Goal: Task Accomplishment & Management: Manage account settings

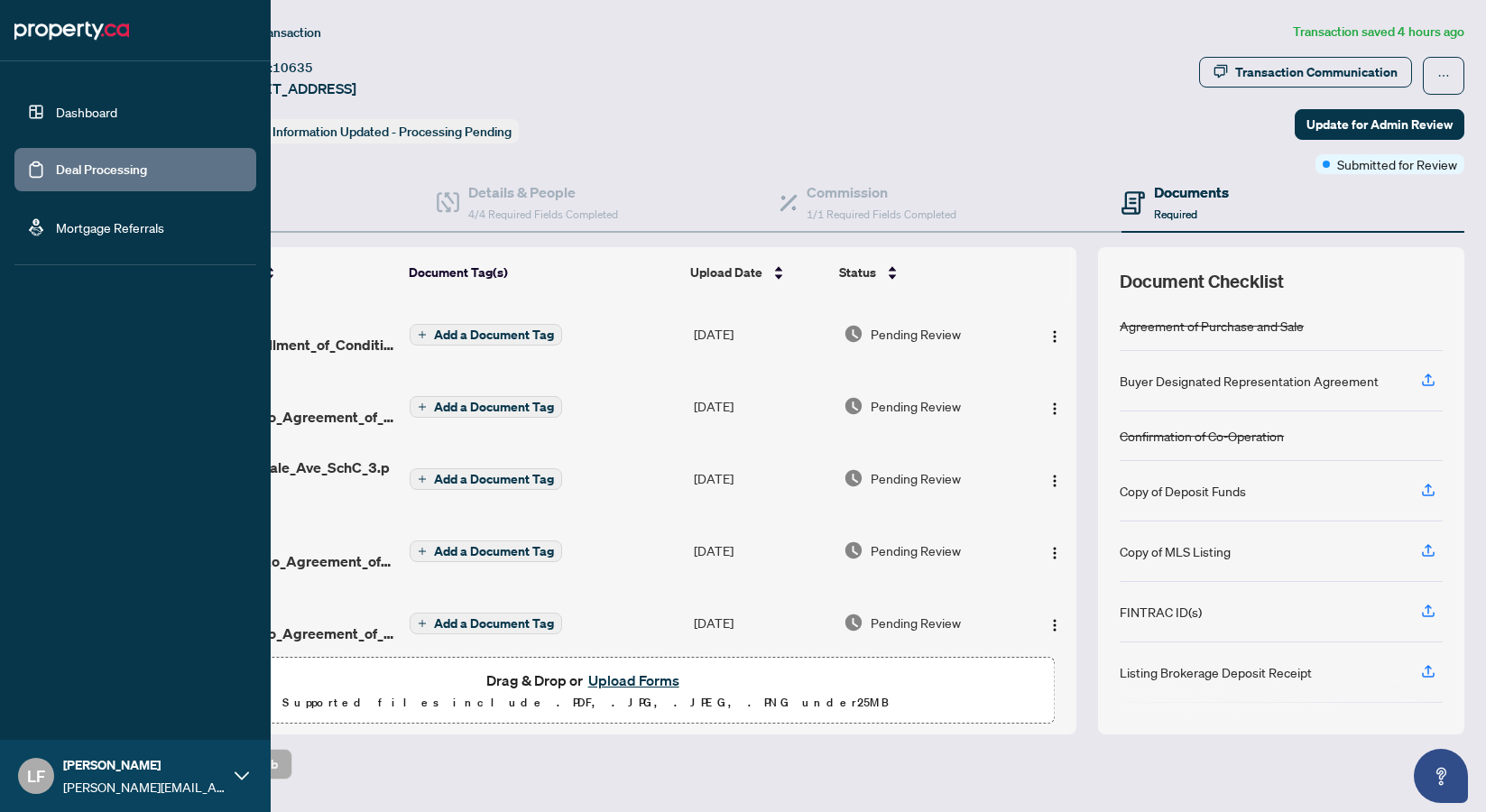
click at [56, 120] on link "Dashboard" at bounding box center [87, 111] width 62 height 16
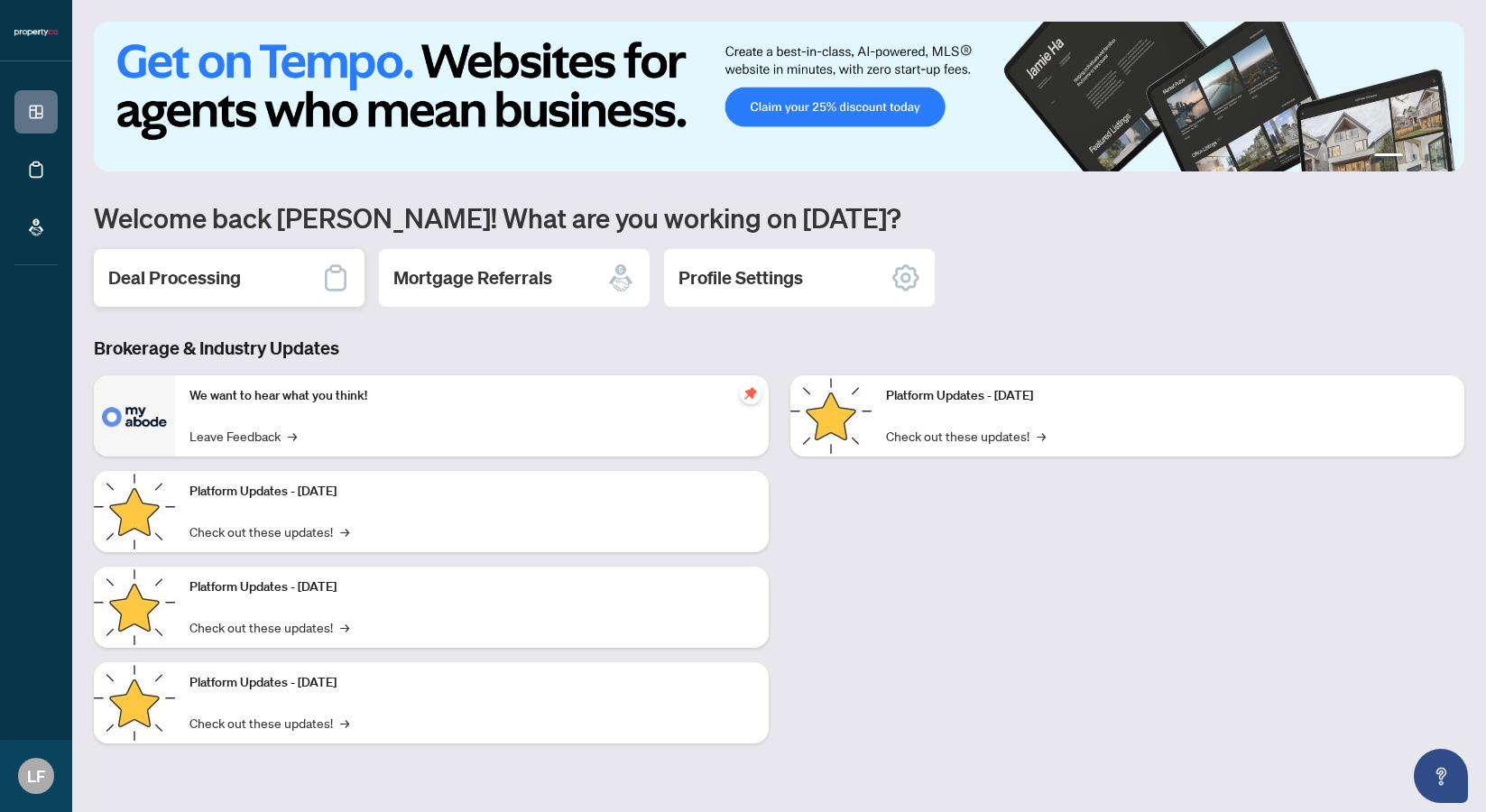
click at [192, 292] on div "Deal Processing" at bounding box center [229, 278] width 271 height 58
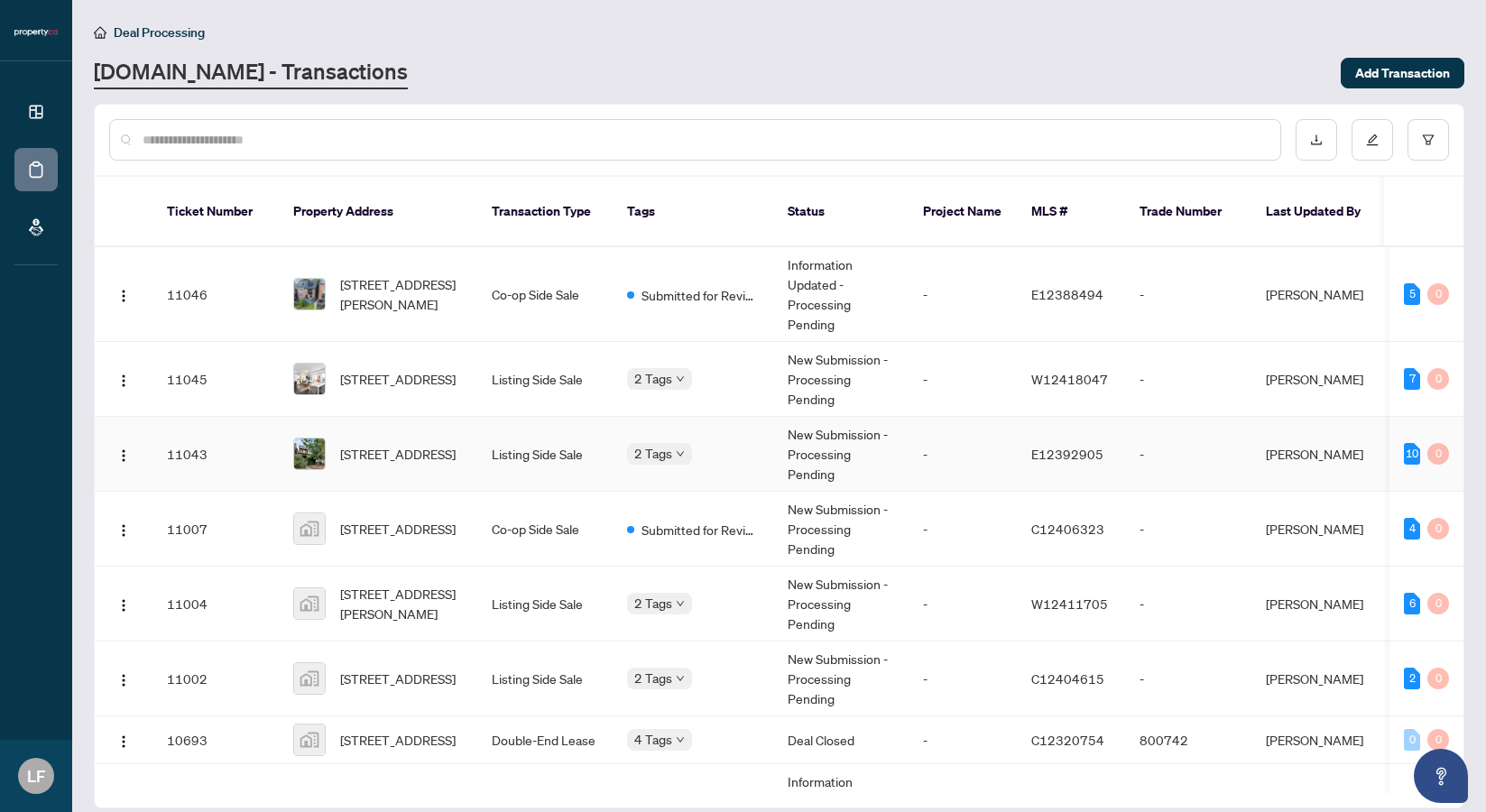
click at [405, 389] on td "[STREET_ADDRESS]" at bounding box center [377, 379] width 198 height 75
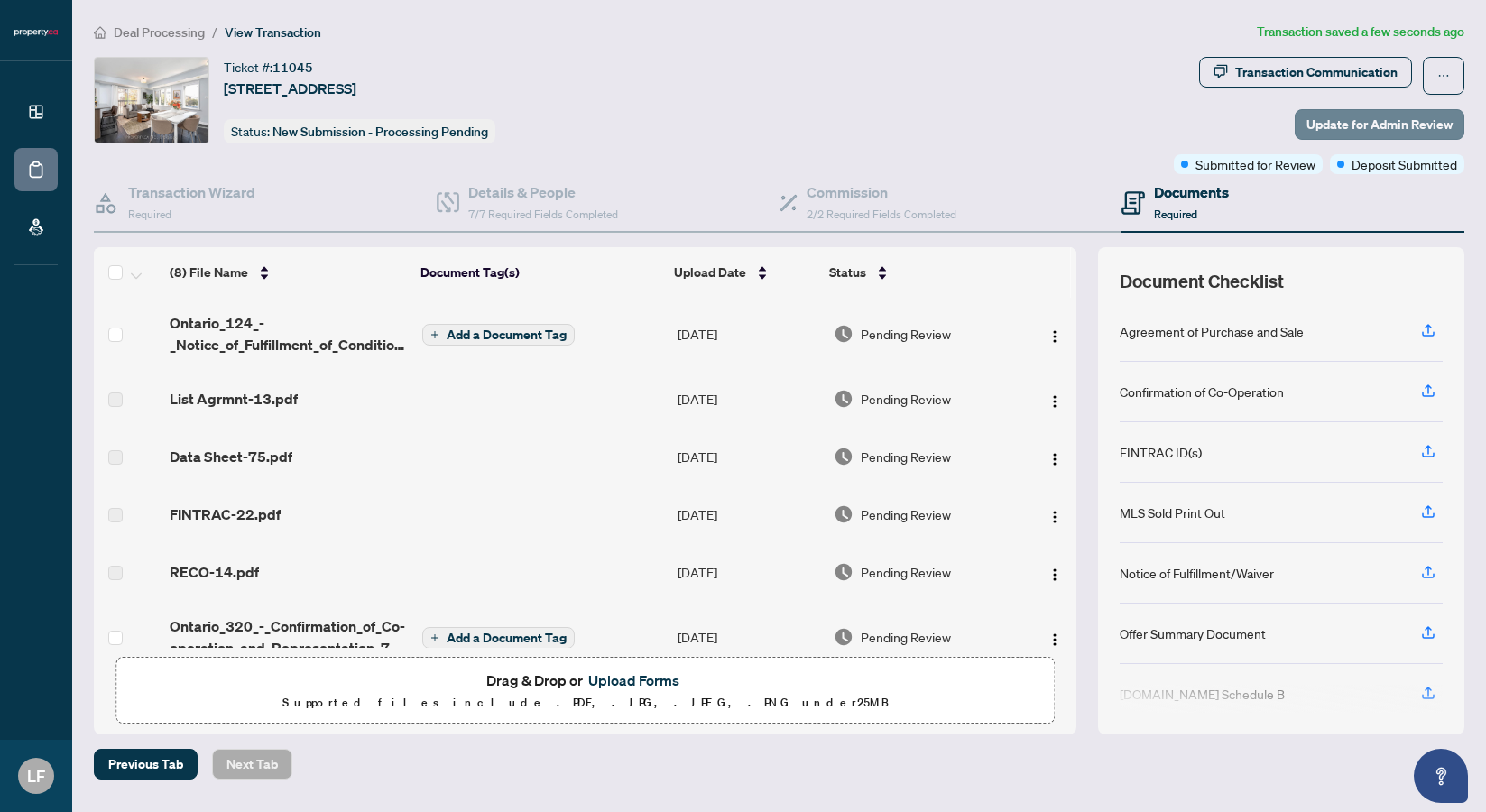
click at [1354, 120] on span "Update for Admin Review" at bounding box center [1380, 124] width 146 height 29
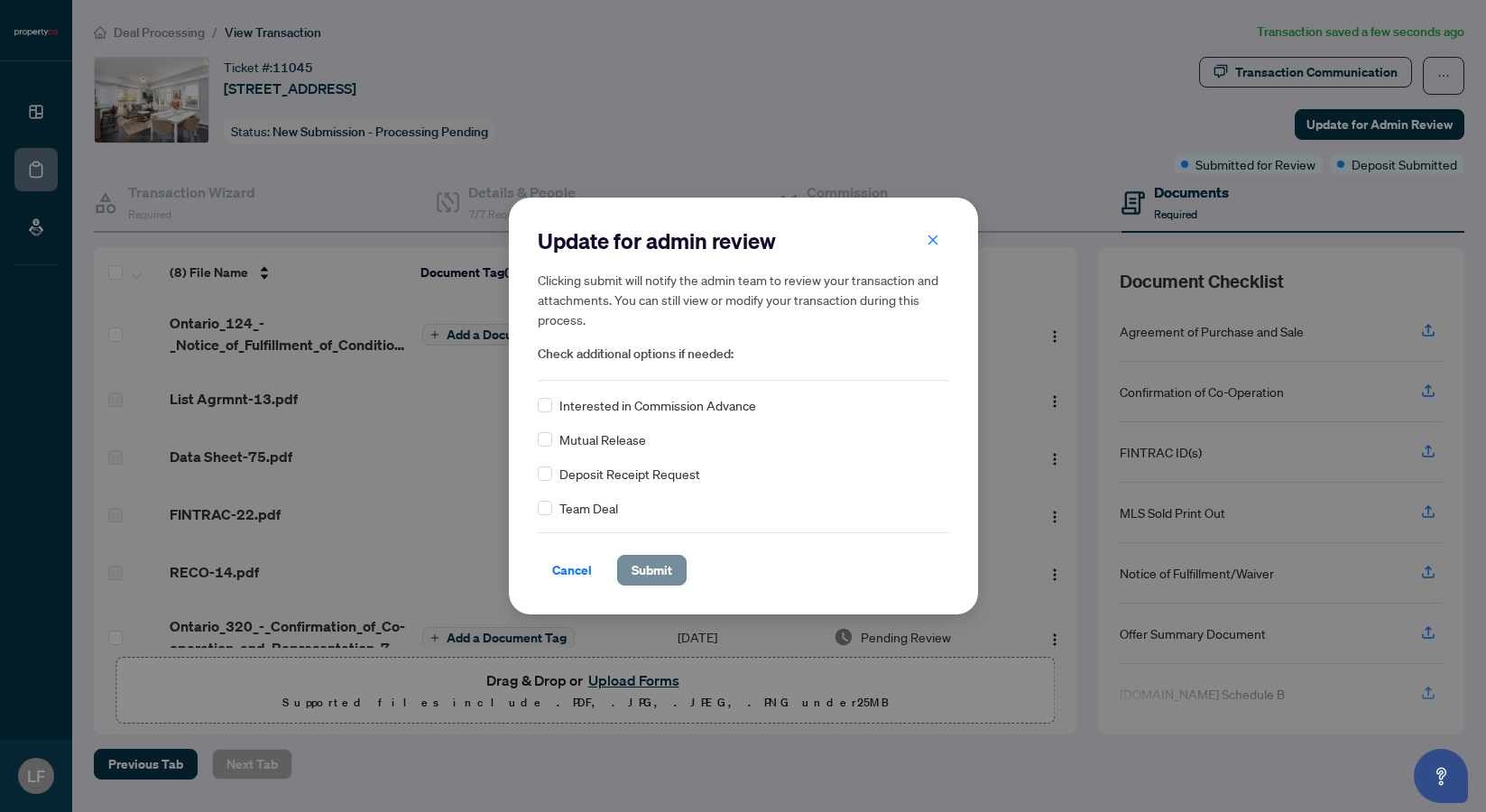
click at [673, 566] on button "Submit" at bounding box center [652, 570] width 70 height 31
